Goal: Submit feedback/report problem

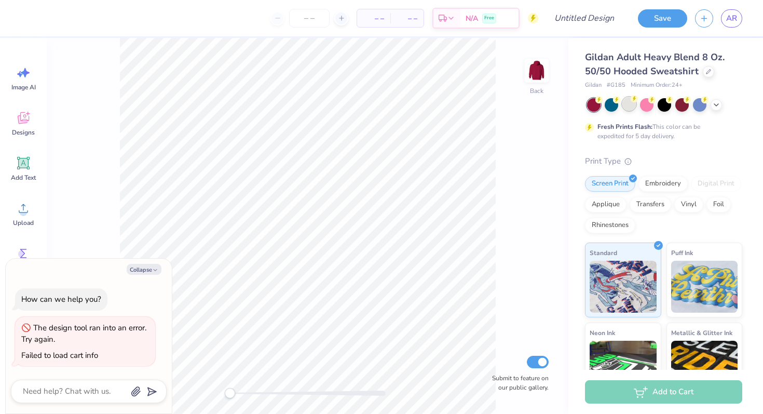
click at [623, 102] on div at bounding box center [630, 104] width 14 height 14
click at [723, 105] on div at bounding box center [664, 105] width 155 height 14
click at [714, 105] on icon at bounding box center [717, 104] width 8 height 8
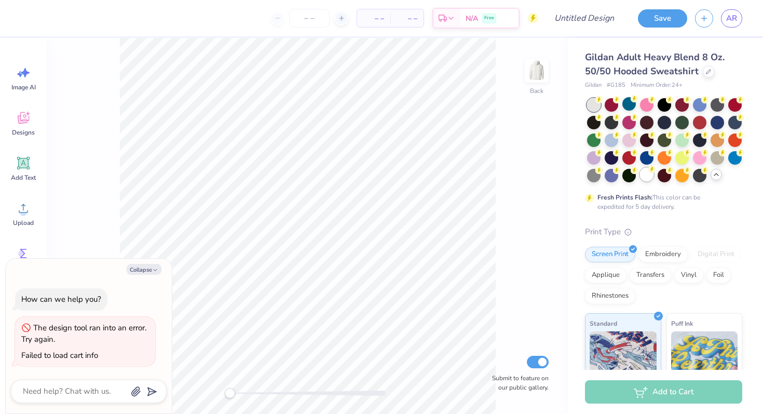
click at [646, 180] on div at bounding box center [647, 175] width 14 height 14
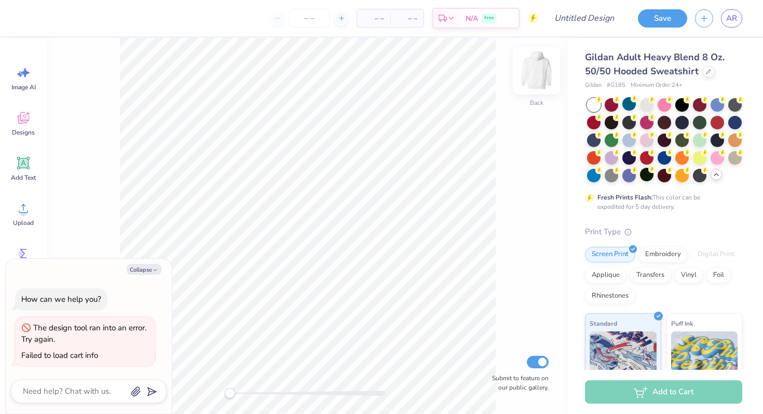
click at [539, 81] on img at bounding box center [537, 71] width 42 height 42
type textarea "x"
